Goal: Transaction & Acquisition: Purchase product/service

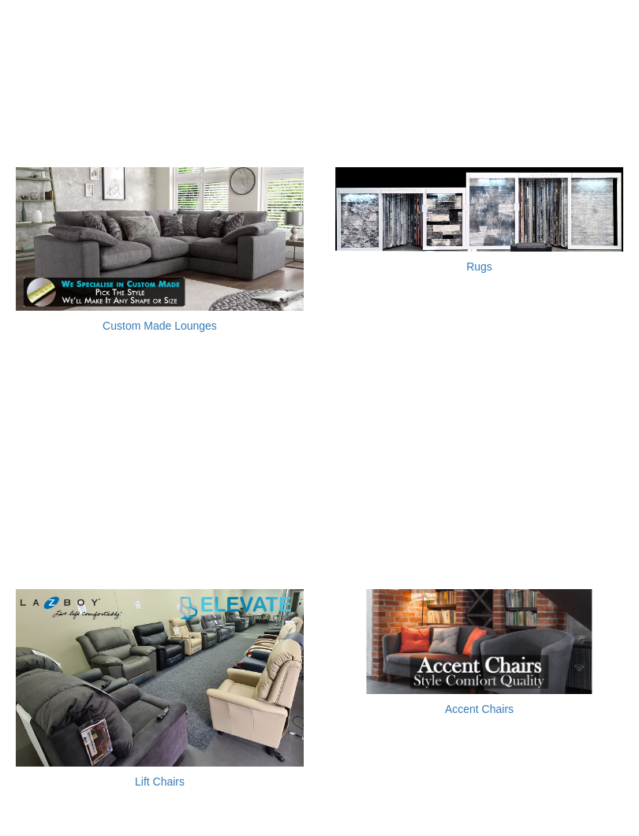
scroll to position [875, 0]
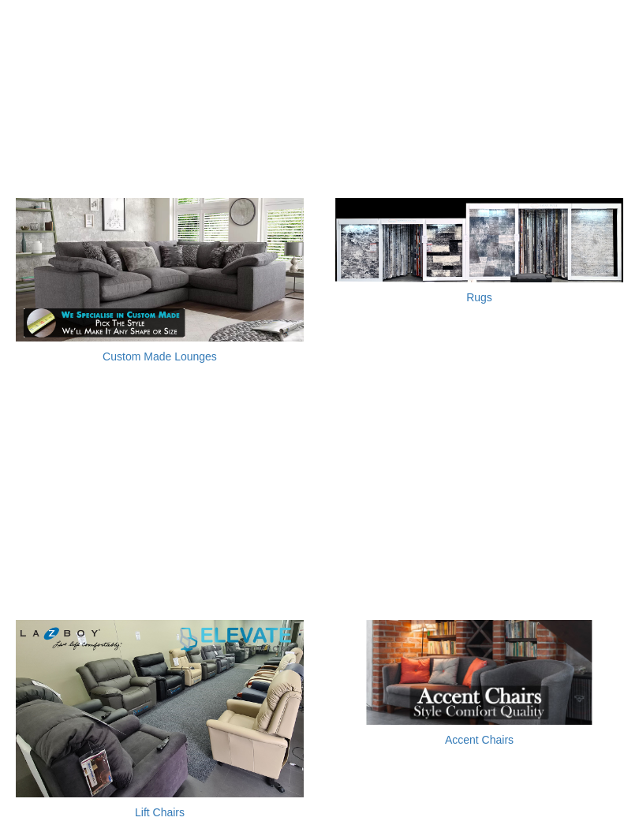
click at [194, 288] on img at bounding box center [160, 270] width 288 height 144
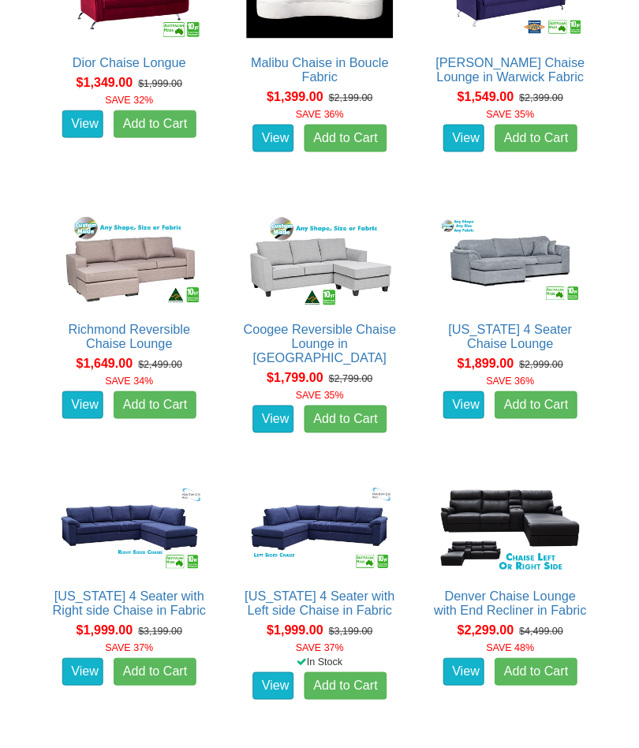
scroll to position [993, 0]
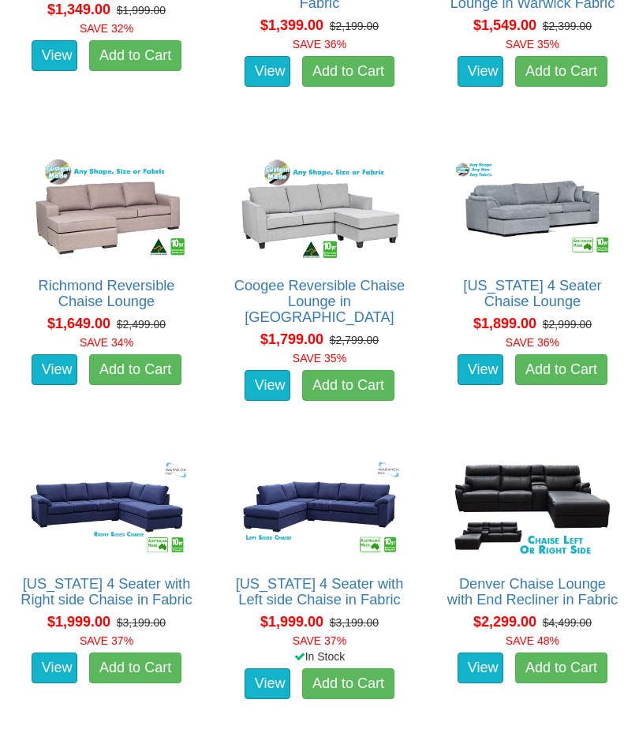
click at [491, 380] on link "View" at bounding box center [481, 370] width 46 height 32
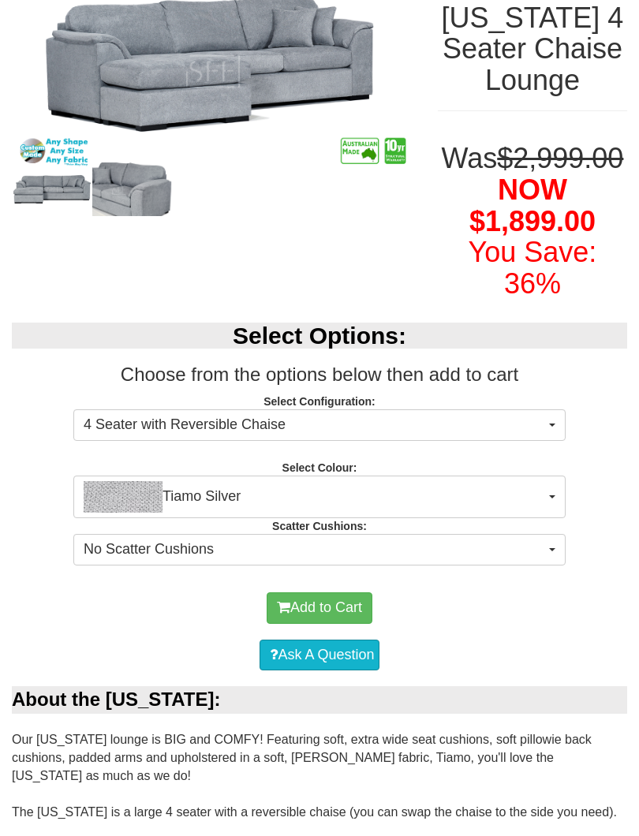
scroll to position [284, 0]
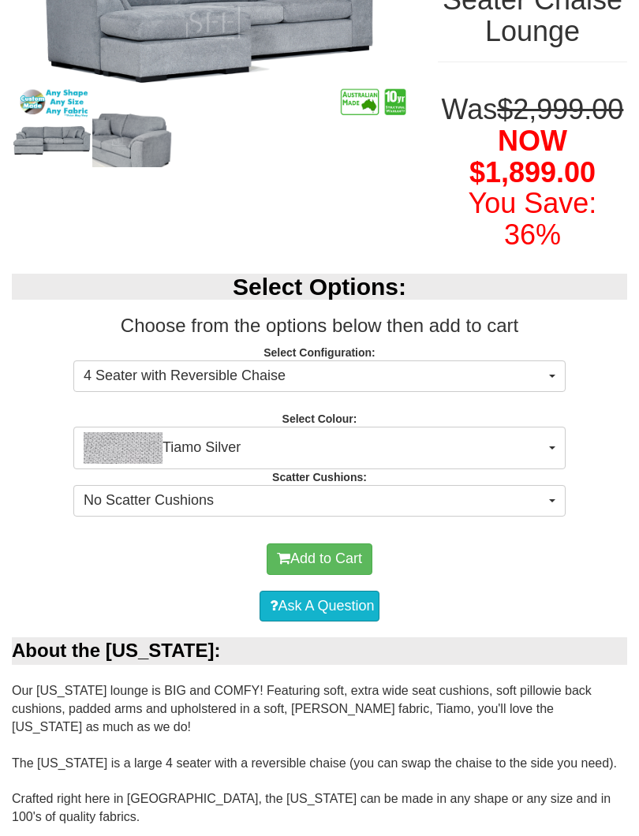
click at [560, 469] on button "Tiamo Silver" at bounding box center [319, 448] width 492 height 43
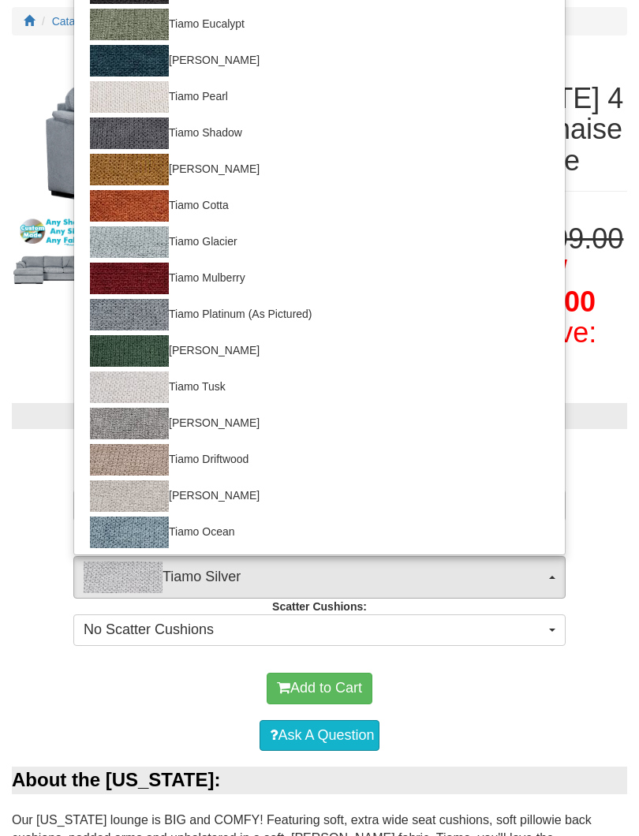
scroll to position [129, 0]
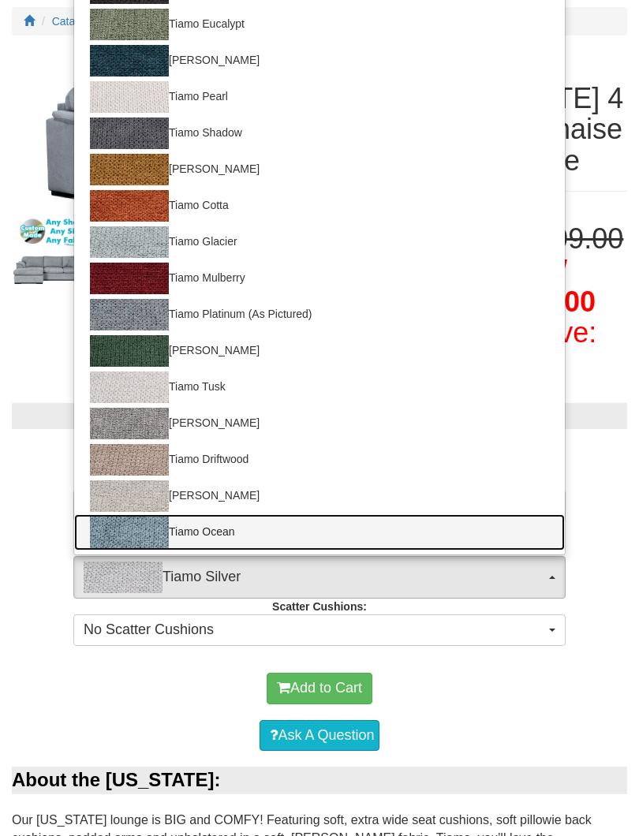
click at [154, 548] on img at bounding box center [129, 533] width 79 height 32
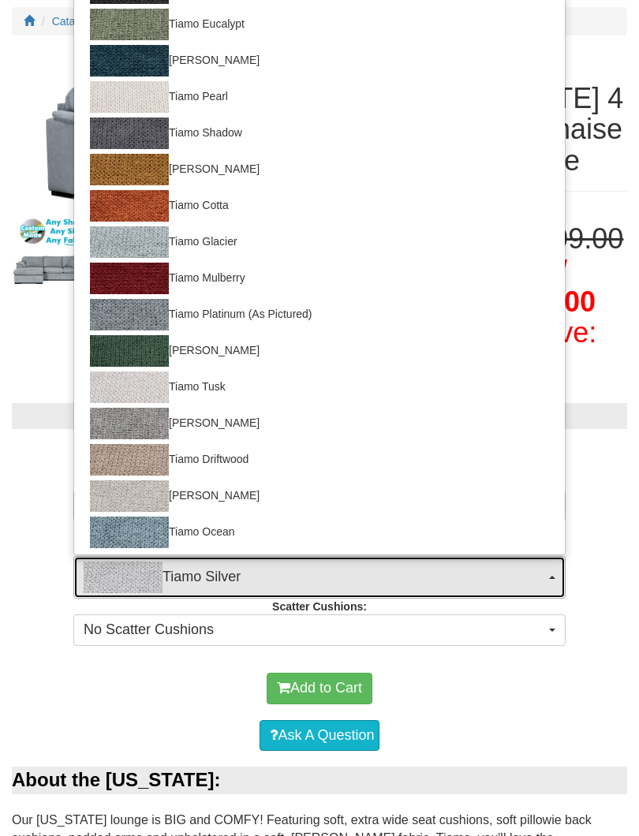
select select "2055"
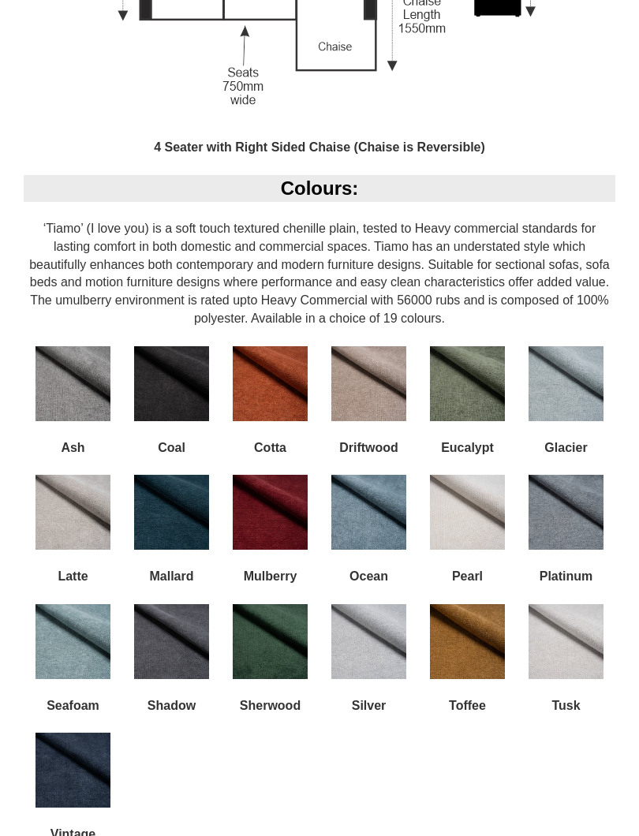
scroll to position [1641, 0]
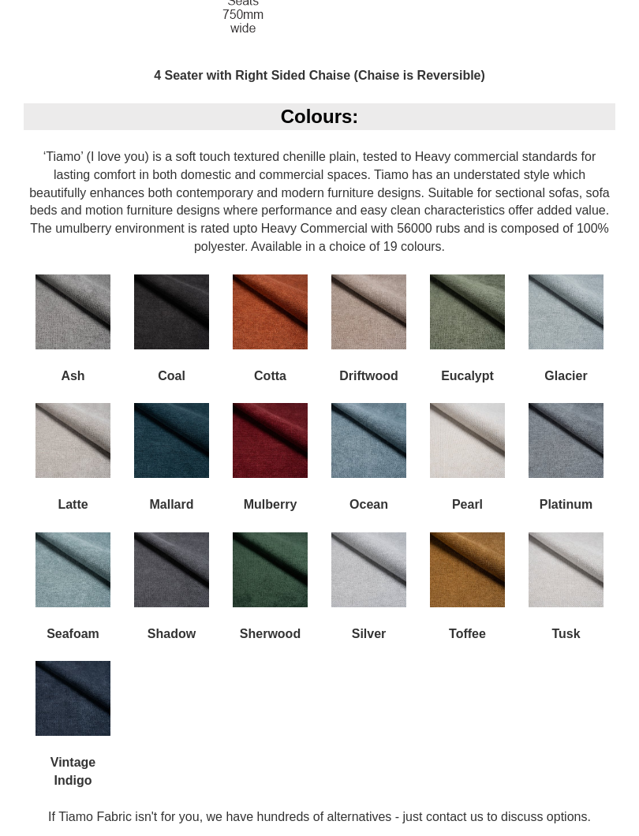
click at [581, 428] on img at bounding box center [566, 440] width 75 height 75
click at [618, 477] on div "Colours: ‘Tiamo’ (I love you) is a soft touch textured chenille plain, tested t…" at bounding box center [319, 474] width 615 height 742
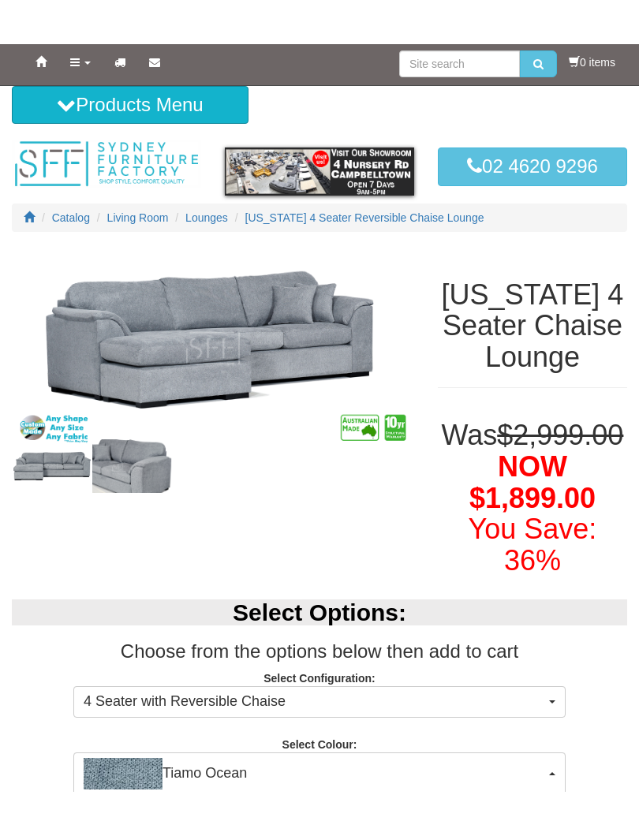
scroll to position [0, 0]
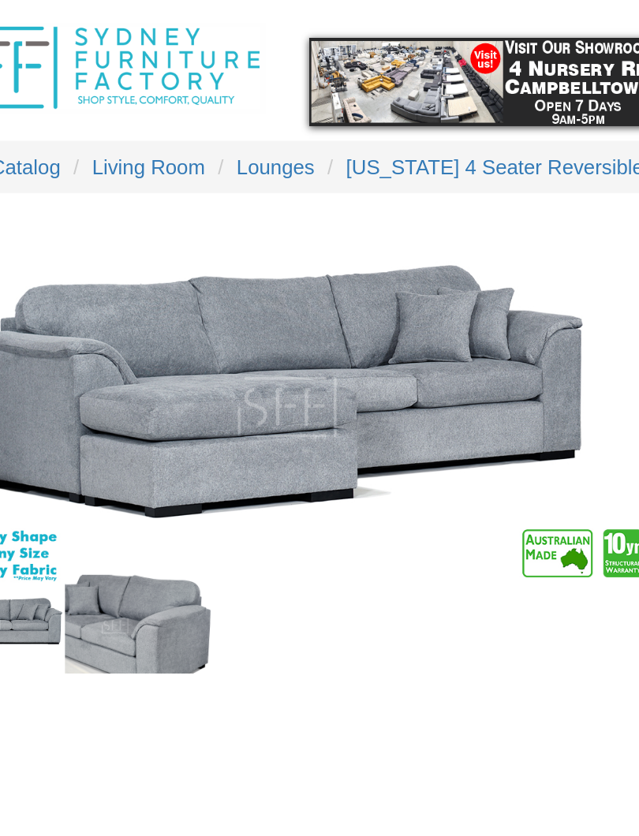
click at [133, 226] on img at bounding box center [213, 306] width 402 height 201
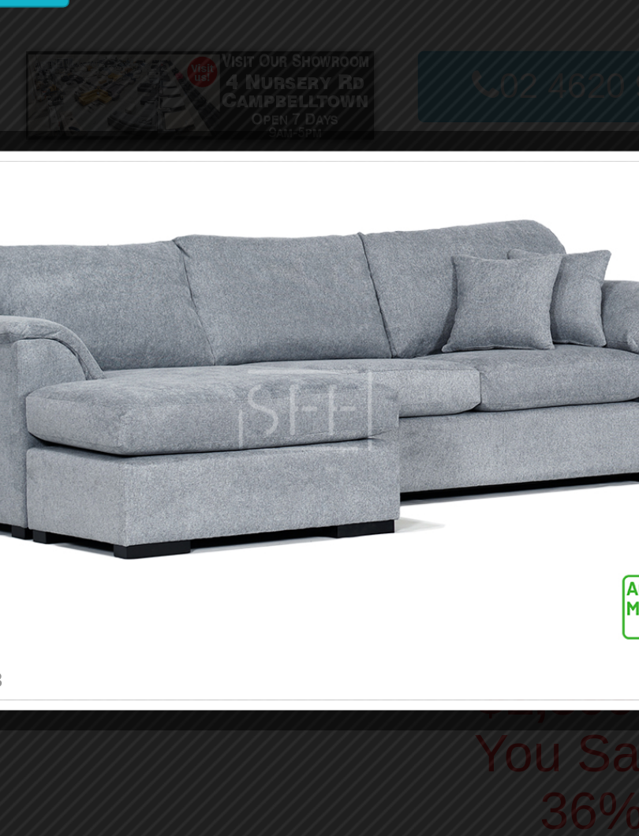
click at [218, 211] on img at bounding box center [377, 301] width 542 height 271
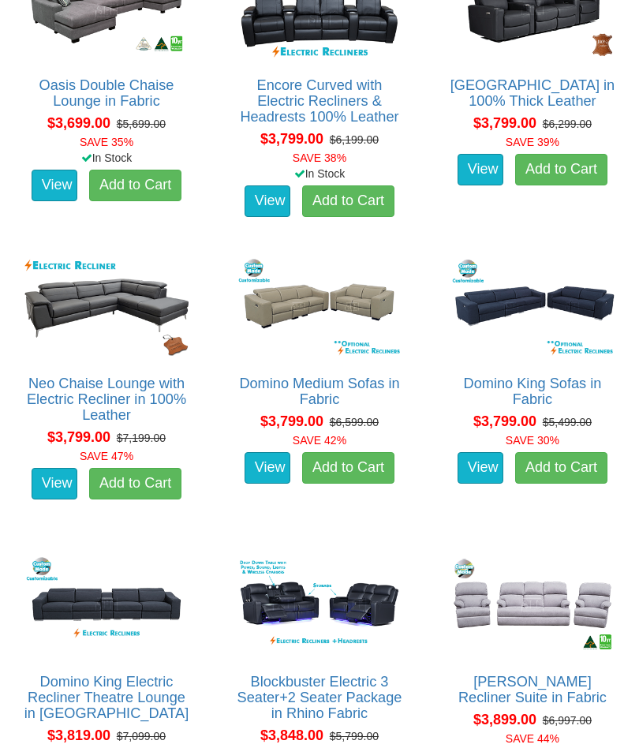
scroll to position [7725, 0]
